Goal: Obtain resource: Download file/media

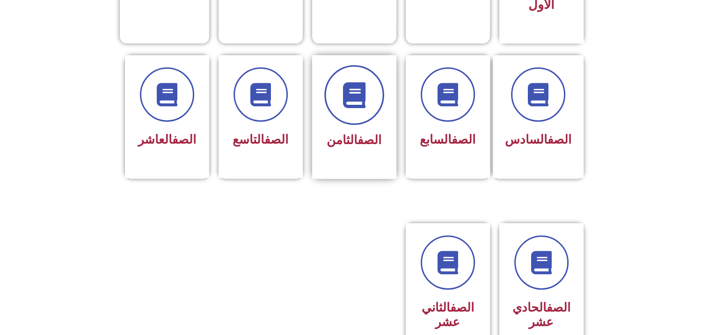
scroll to position [374, 0]
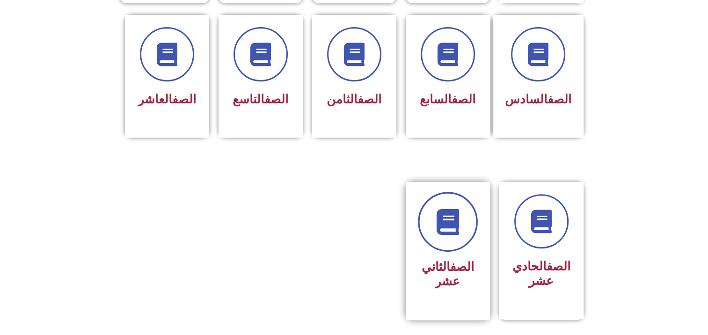
click at [450, 217] on icon at bounding box center [448, 222] width 26 height 26
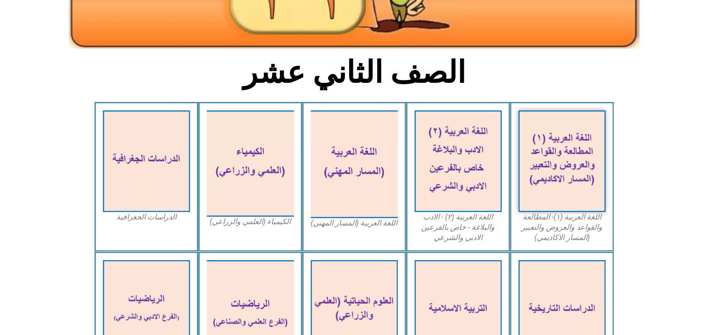
scroll to position [187, 0]
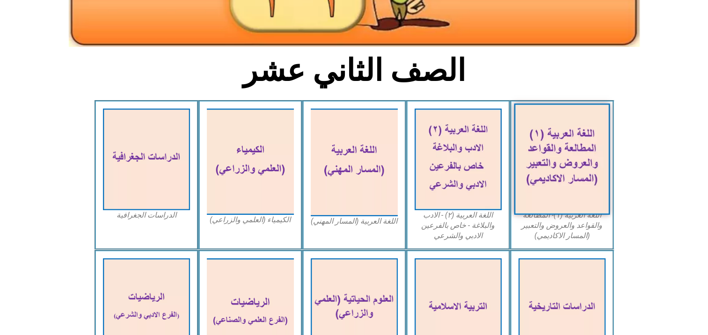
click at [558, 147] on img at bounding box center [562, 158] width 96 height 111
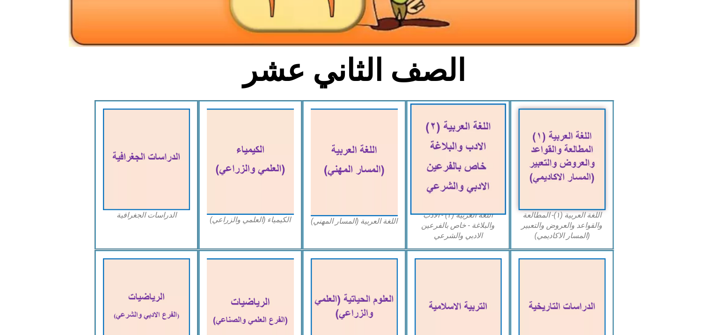
drag, startPoint x: 444, startPoint y: 170, endPoint x: 442, endPoint y: 157, distance: 12.9
click at [442, 157] on img at bounding box center [458, 158] width 96 height 111
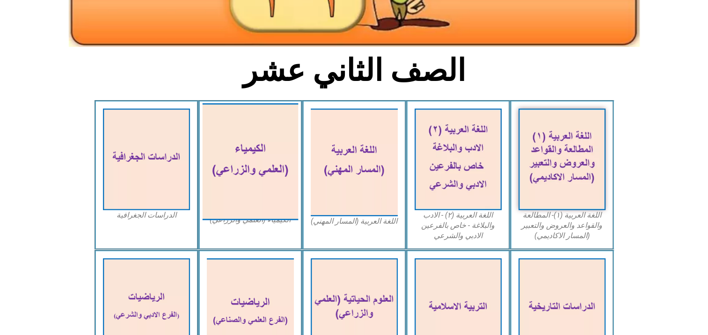
drag, startPoint x: 247, startPoint y: 176, endPoint x: 243, endPoint y: 157, distance: 19.2
click at [243, 157] on img at bounding box center [250, 161] width 96 height 117
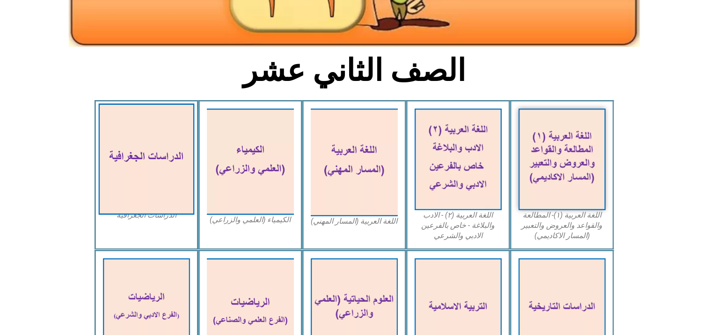
drag, startPoint x: 152, startPoint y: 167, endPoint x: 170, endPoint y: 156, distance: 20.9
click at [170, 156] on img at bounding box center [146, 158] width 96 height 111
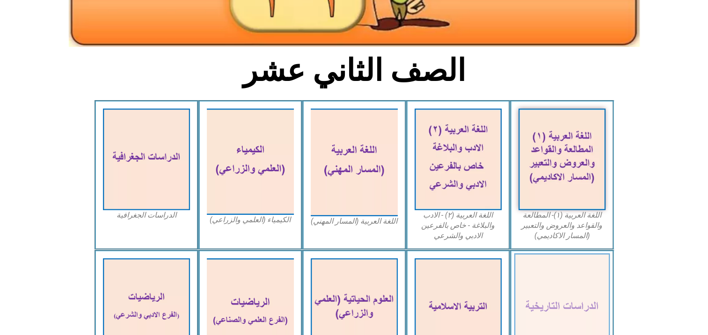
click at [546, 289] on img at bounding box center [562, 308] width 96 height 111
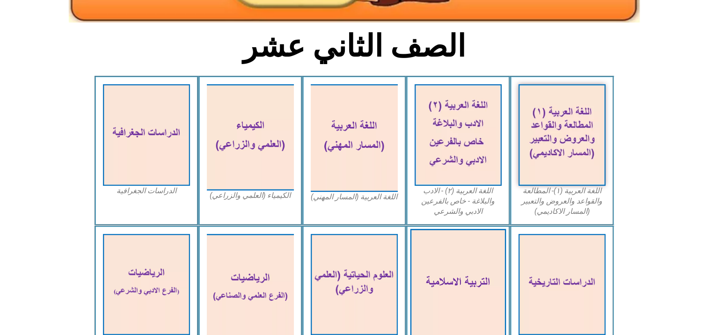
scroll to position [234, 0]
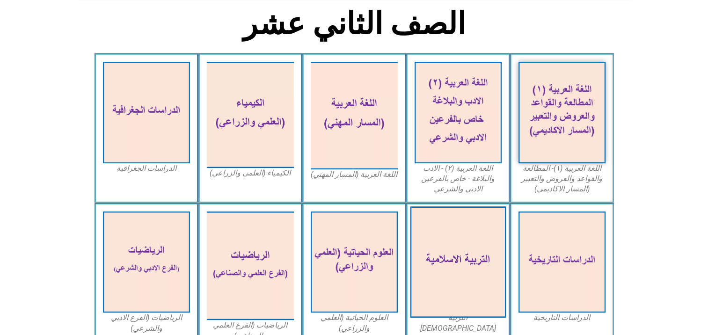
click at [458, 253] on img at bounding box center [458, 261] width 96 height 111
click at [448, 249] on img at bounding box center [458, 261] width 96 height 111
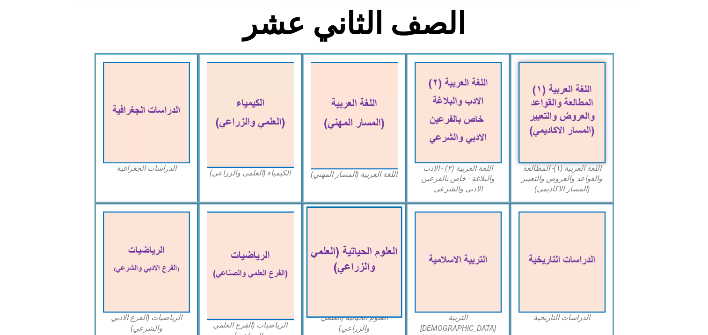
click at [363, 263] on img at bounding box center [354, 261] width 96 height 111
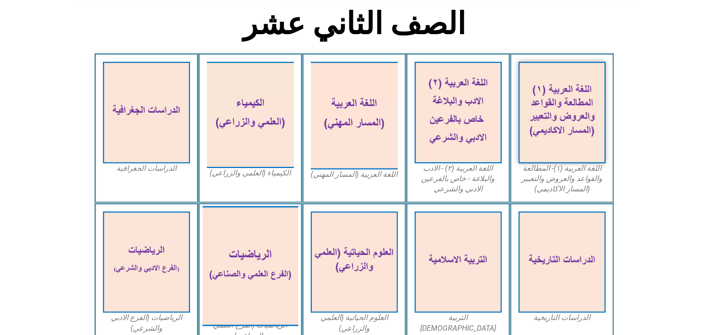
click at [243, 270] on img at bounding box center [250, 266] width 96 height 120
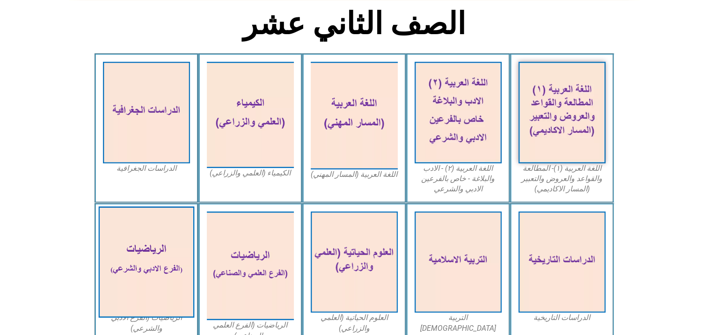
click at [142, 254] on img at bounding box center [146, 261] width 96 height 111
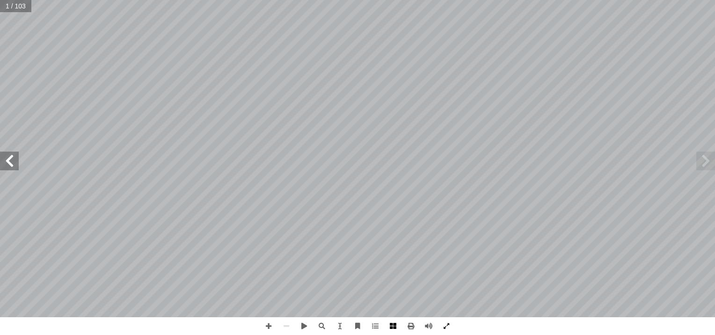
click at [395, 324] on span at bounding box center [393, 326] width 18 height 18
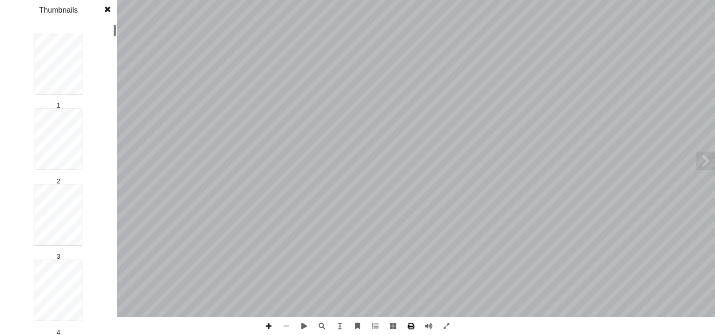
click at [410, 325] on span at bounding box center [411, 326] width 18 height 18
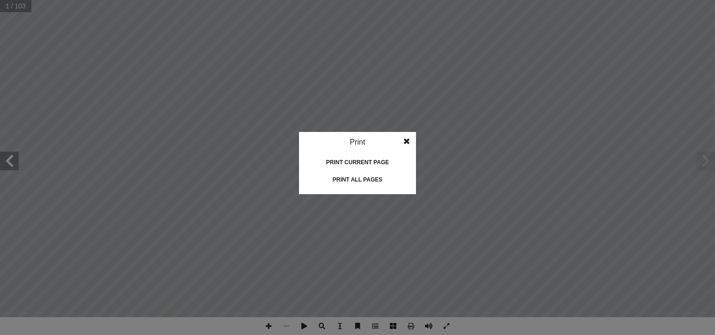
click at [360, 180] on div "Print all pages" at bounding box center [358, 179] width 94 height 15
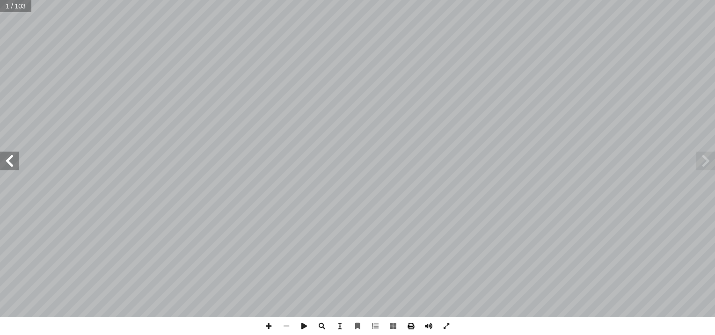
click at [409, 324] on span at bounding box center [411, 326] width 18 height 18
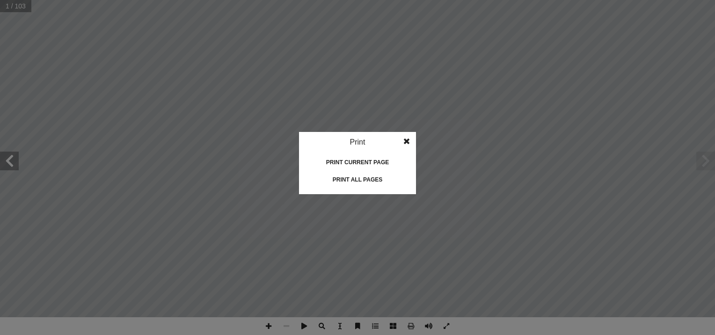
click at [355, 180] on div "Print all pages" at bounding box center [358, 179] width 94 height 15
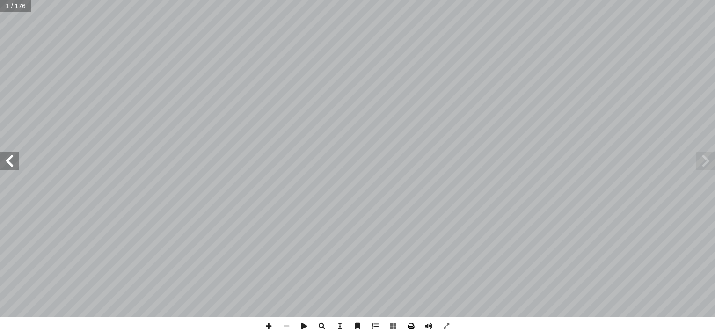
click at [410, 320] on span at bounding box center [411, 326] width 18 height 18
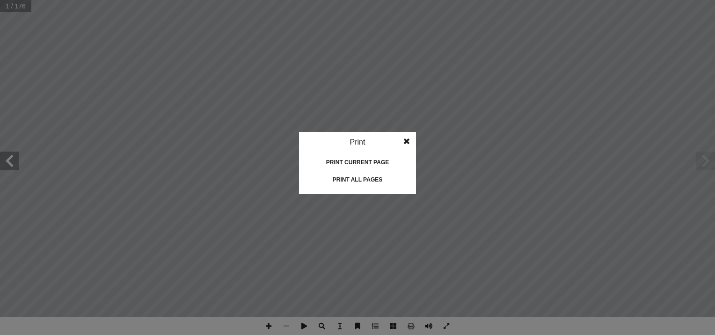
click at [344, 179] on div "Print all pages" at bounding box center [358, 179] width 94 height 15
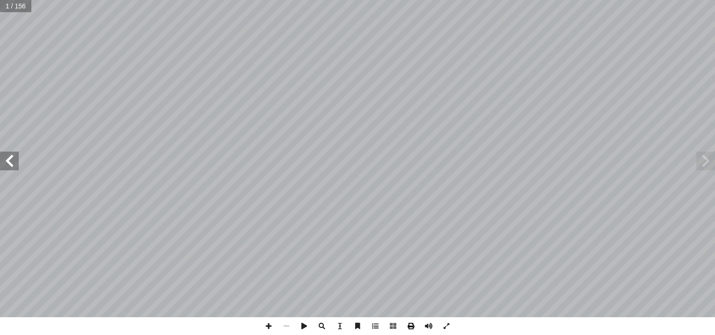
click at [412, 324] on span at bounding box center [411, 326] width 18 height 18
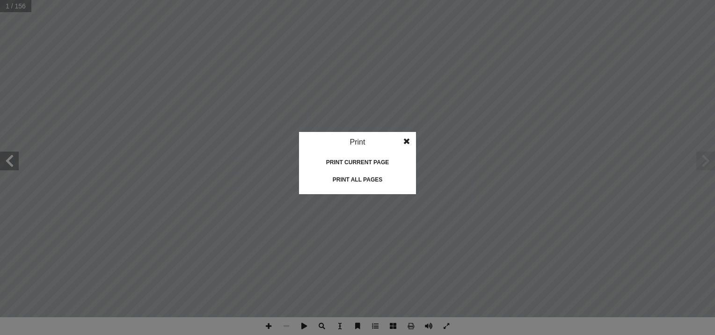
click at [349, 175] on div "Print all pages" at bounding box center [358, 179] width 94 height 15
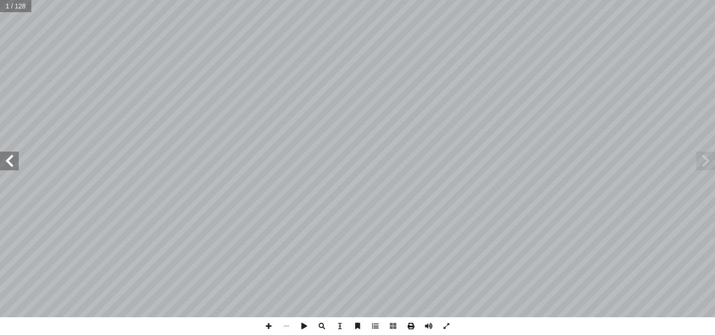
click at [414, 324] on span at bounding box center [411, 326] width 18 height 18
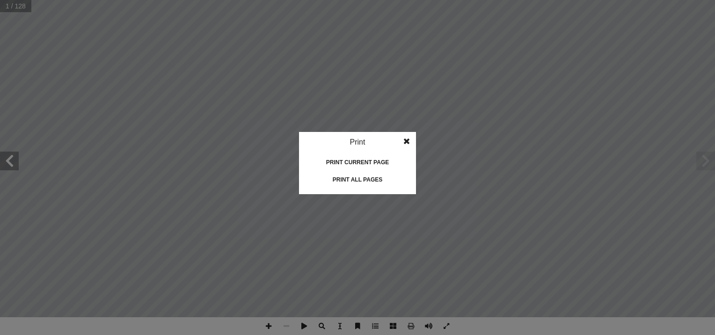
click at [350, 179] on div "Print all pages" at bounding box center [358, 179] width 94 height 15
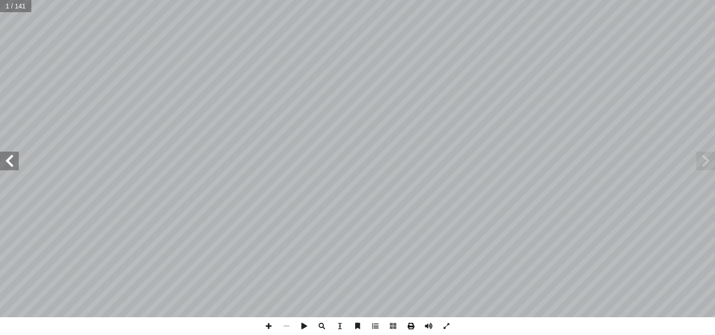
click at [412, 323] on span at bounding box center [411, 326] width 18 height 18
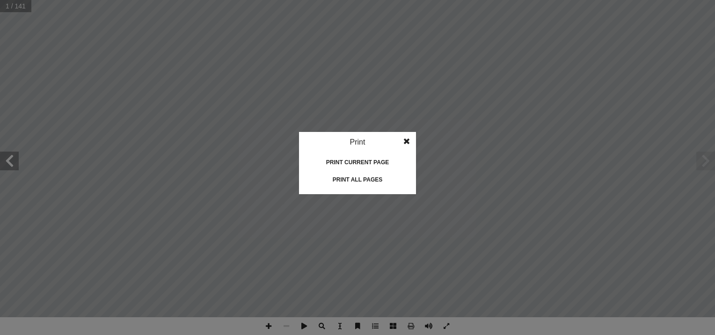
click at [343, 176] on div "Print all pages" at bounding box center [358, 179] width 94 height 15
click at [342, 179] on div "Print all pages" at bounding box center [358, 179] width 94 height 15
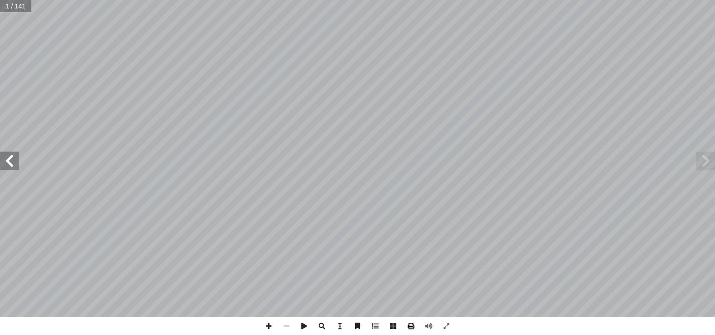
click at [410, 325] on span at bounding box center [411, 326] width 18 height 18
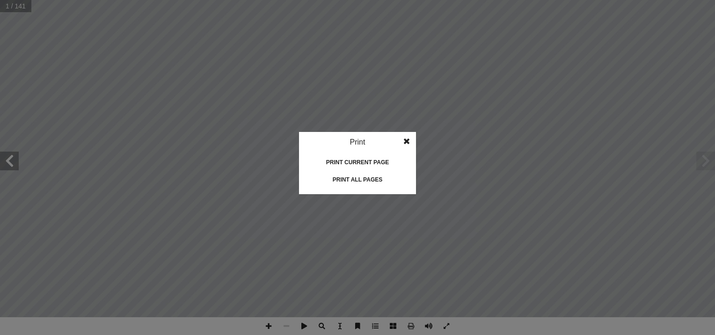
click at [352, 177] on div "Print all pages" at bounding box center [358, 179] width 94 height 15
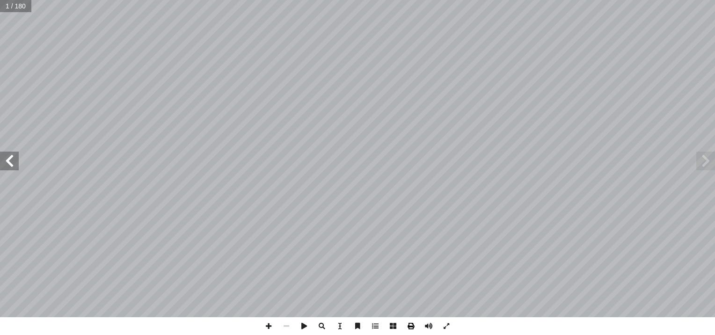
click at [409, 326] on span at bounding box center [411, 326] width 18 height 18
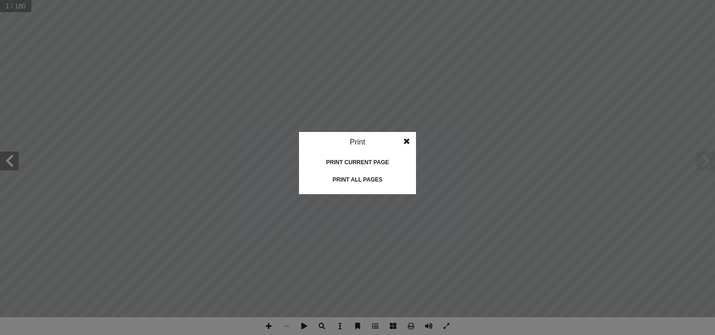
click at [350, 178] on div "Print all pages" at bounding box center [358, 179] width 94 height 15
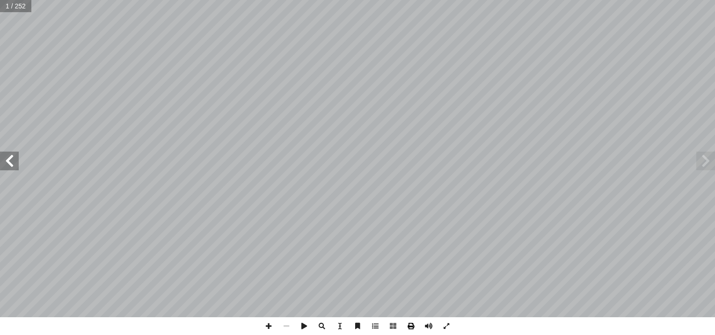
click at [409, 324] on span at bounding box center [411, 326] width 18 height 18
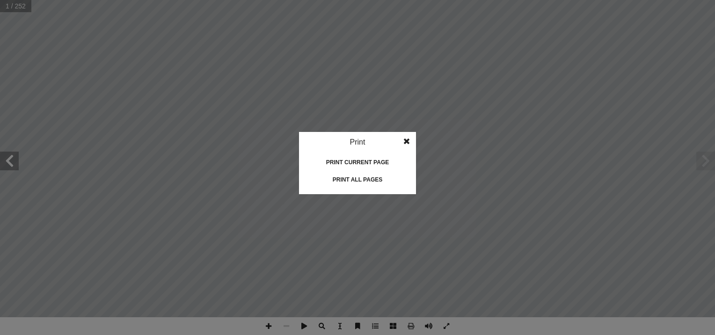
click at [345, 176] on div "Print all pages" at bounding box center [358, 179] width 94 height 15
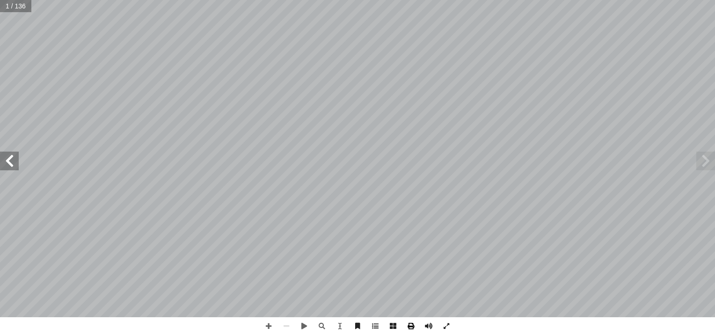
click at [408, 326] on span at bounding box center [411, 326] width 18 height 18
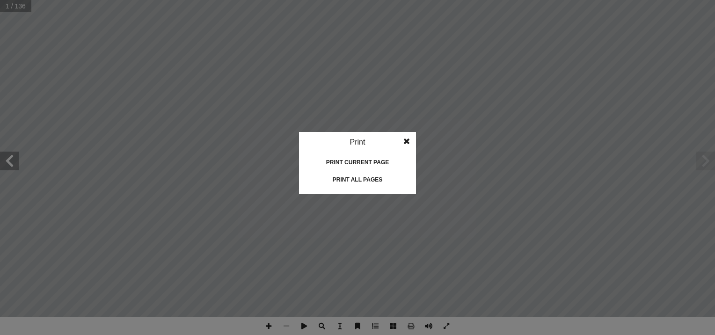
click at [345, 178] on div "Print all pages" at bounding box center [358, 179] width 94 height 15
click at [406, 140] on span at bounding box center [406, 141] width 17 height 19
